Goal: Browse casually

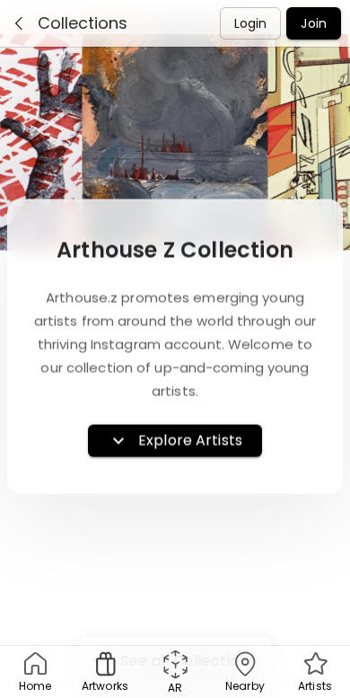
click at [129, 445] on icon "button" at bounding box center [119, 441] width 22 height 22
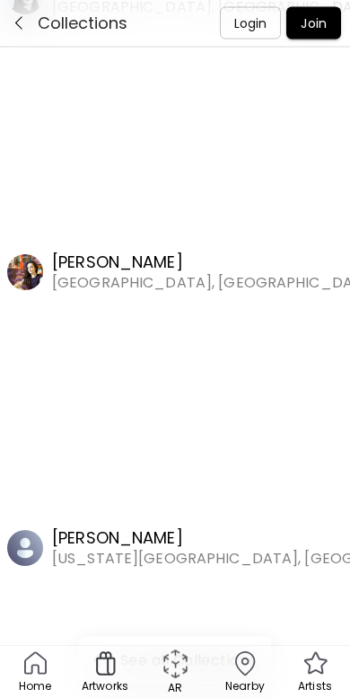
scroll to position [11752, 0]
click at [21, 30] on img "button" at bounding box center [19, 23] width 16 height 16
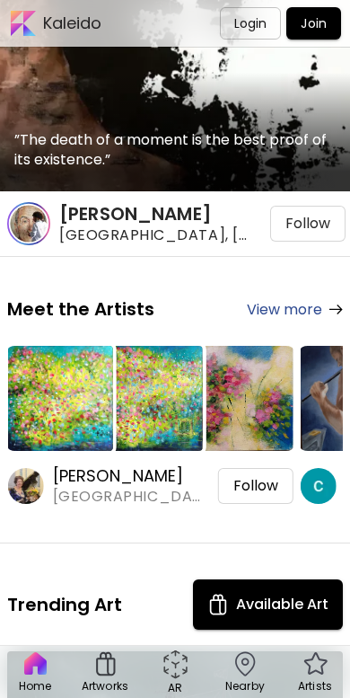
scroll to position [129, 0]
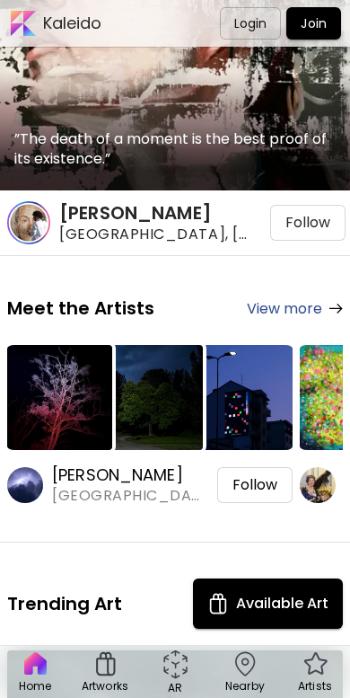
click at [312, 605] on img at bounding box center [316, 663] width 30 height 29
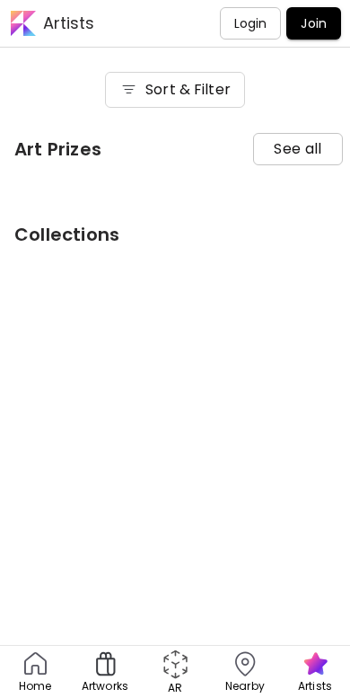
click at [310, 605] on html "Artists Login Join Home Artworks AR Nearby Artists Loading... Pull down to refr…" at bounding box center [175, 349] width 350 height 698
click at [314, 605] on html "Artists Login Join Home Artworks AR Nearby Artists Loading... Pull down to refr…" at bounding box center [175, 349] width 350 height 698
click at [312, 605] on html "Artists Login Join Home Artworks AR Nearby Artists Loading... Pull down to refr…" at bounding box center [175, 349] width 350 height 698
